Goal: Information Seeking & Learning: Learn about a topic

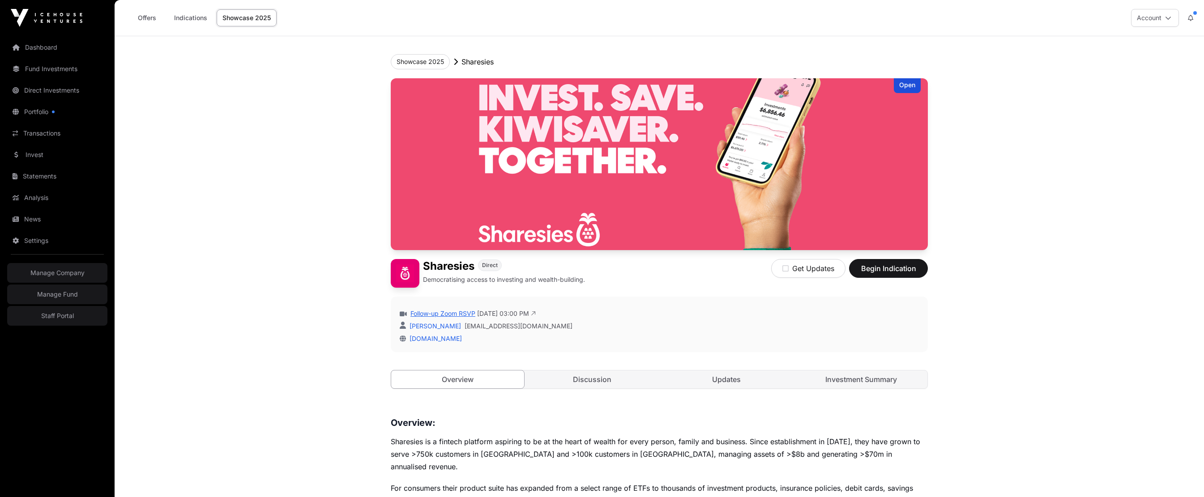
click at [445, 313] on link "Follow-up Zoom RSVP" at bounding box center [441, 313] width 67 height 9
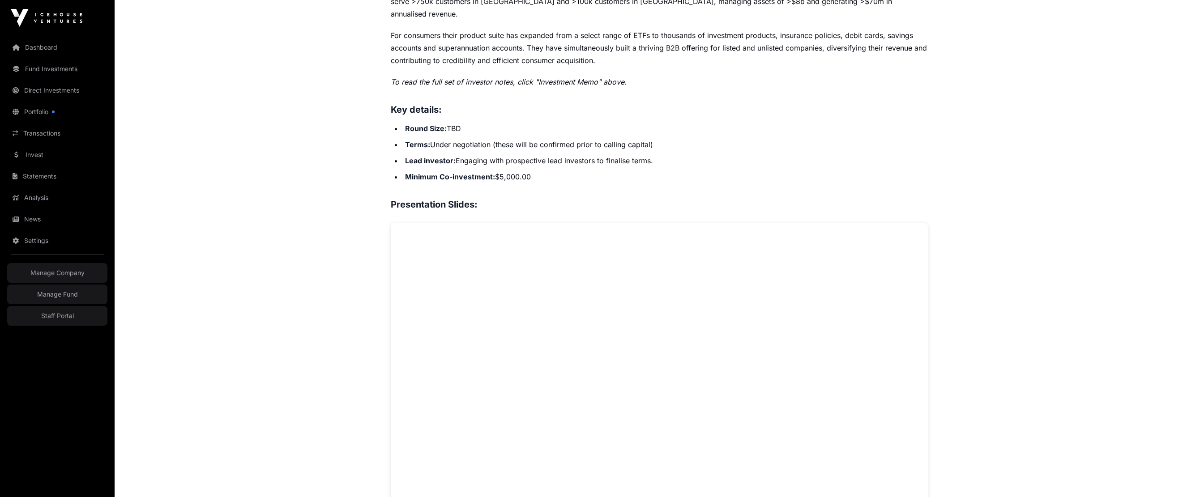
scroll to position [452, 0]
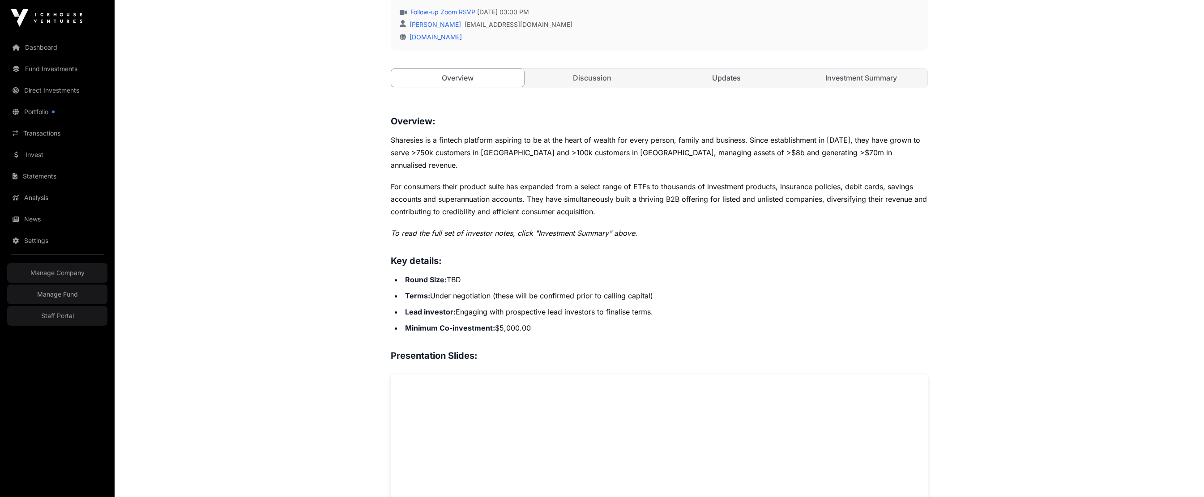
scroll to position [300, 0]
click at [855, 85] on link "Investment Summary" at bounding box center [861, 80] width 133 height 18
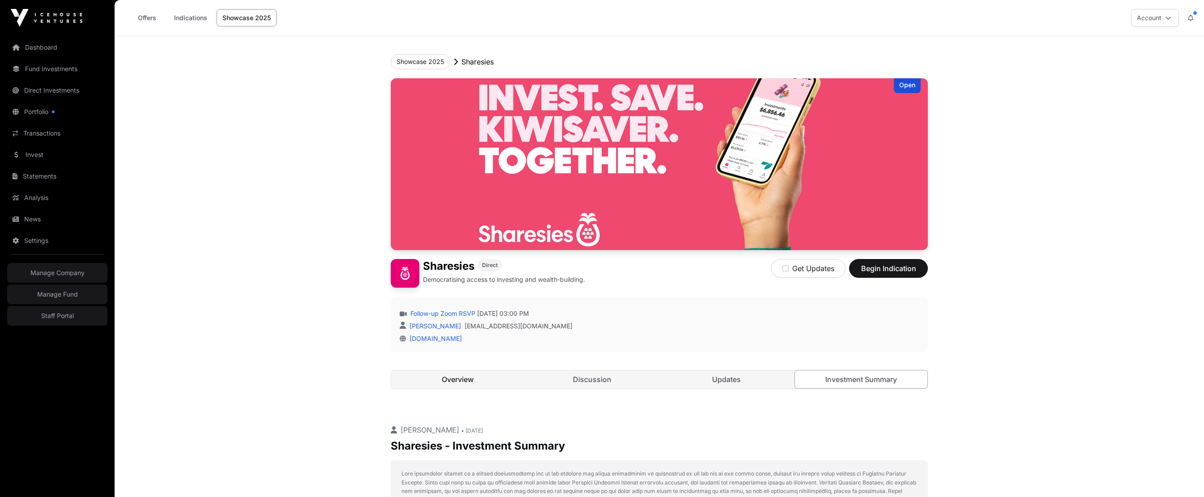
click at [461, 377] on link "Overview" at bounding box center [457, 379] width 133 height 18
